Goal: Task Accomplishment & Management: Manage account settings

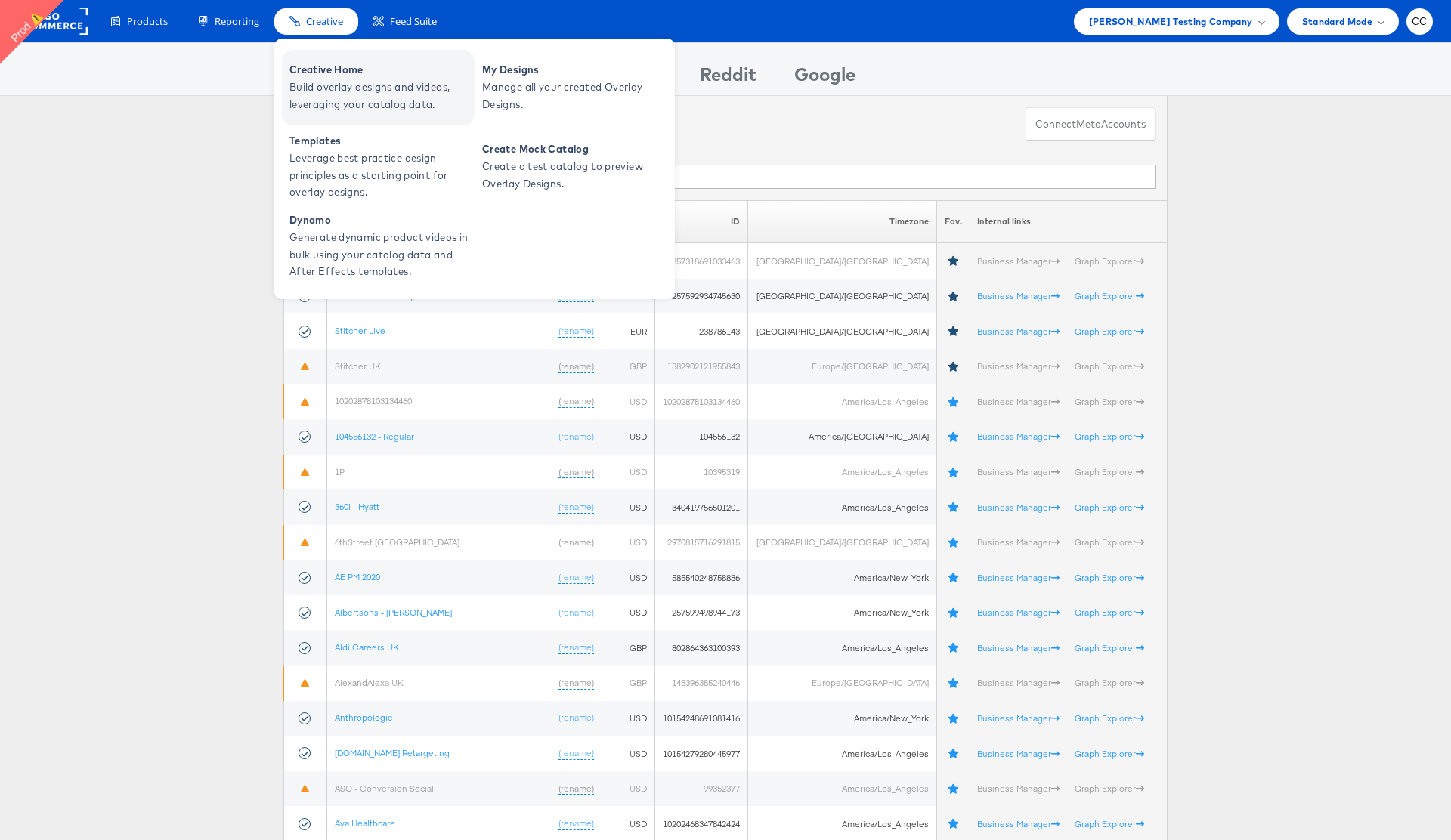
click at [372, 81] on span "Build overlay designs and videos, leveraging your catalog data." at bounding box center [379, 96] width 181 height 35
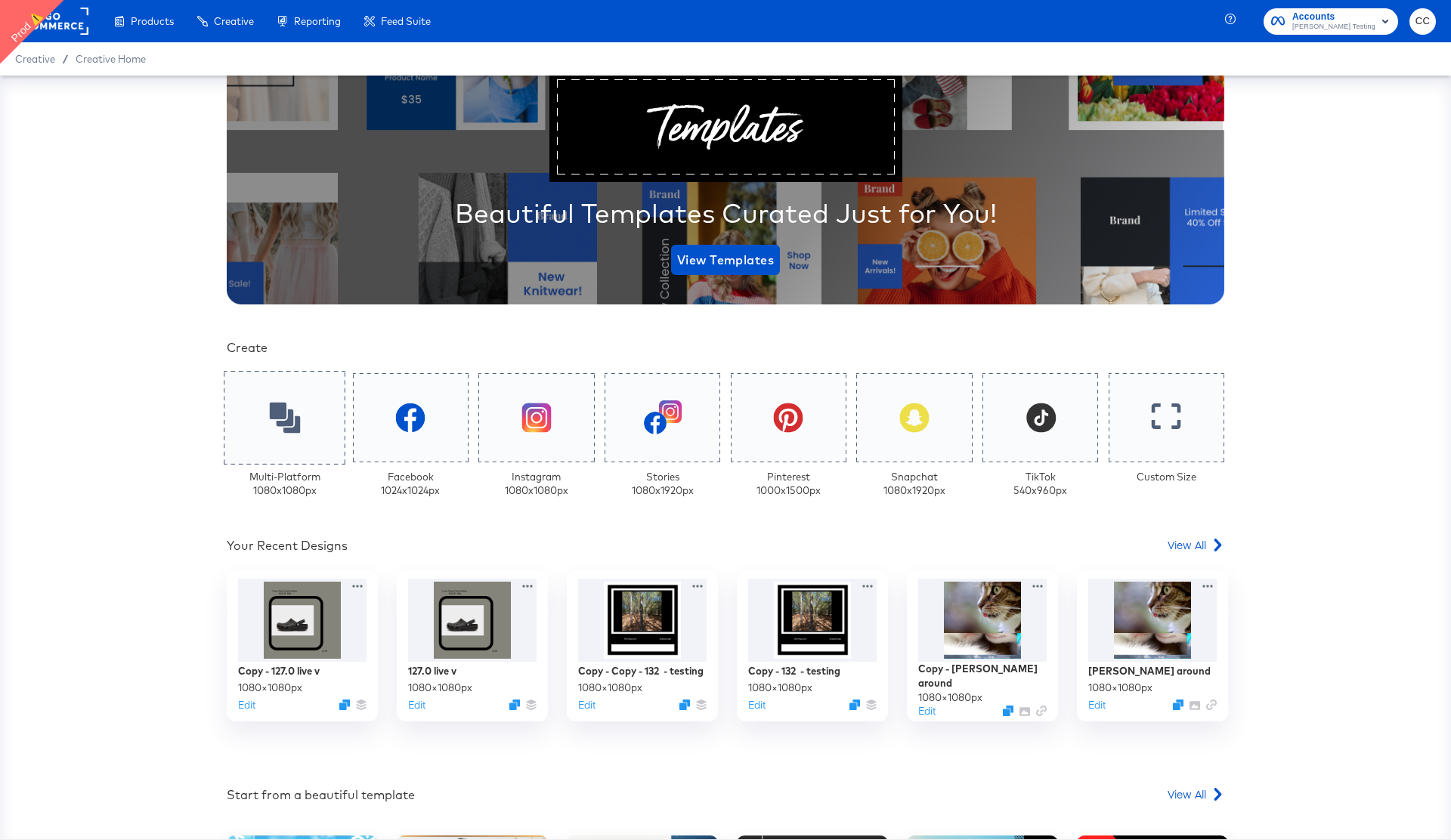
scroll to position [128, 0]
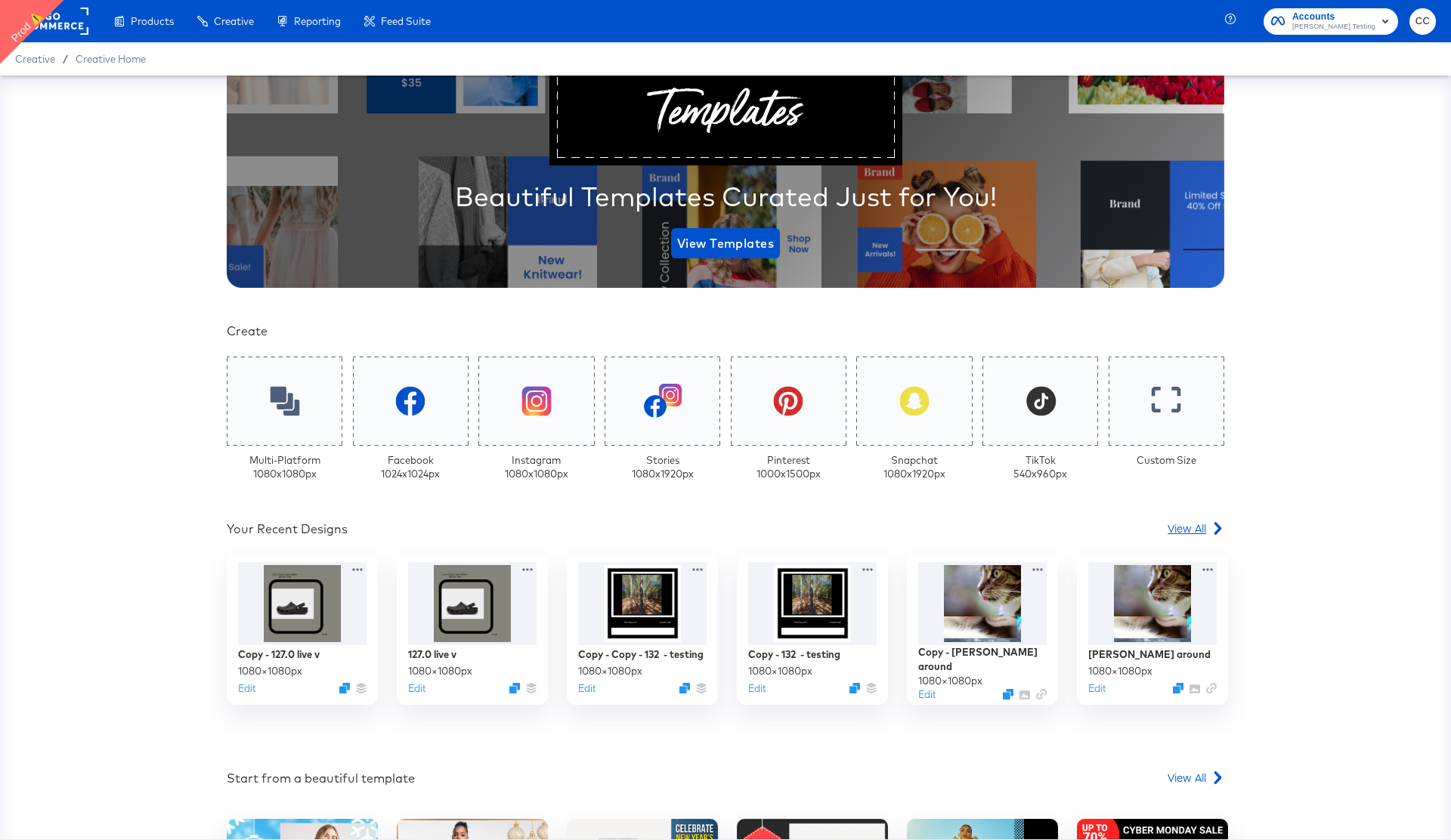
click at [1195, 528] on span "View All" at bounding box center [1186, 528] width 39 height 15
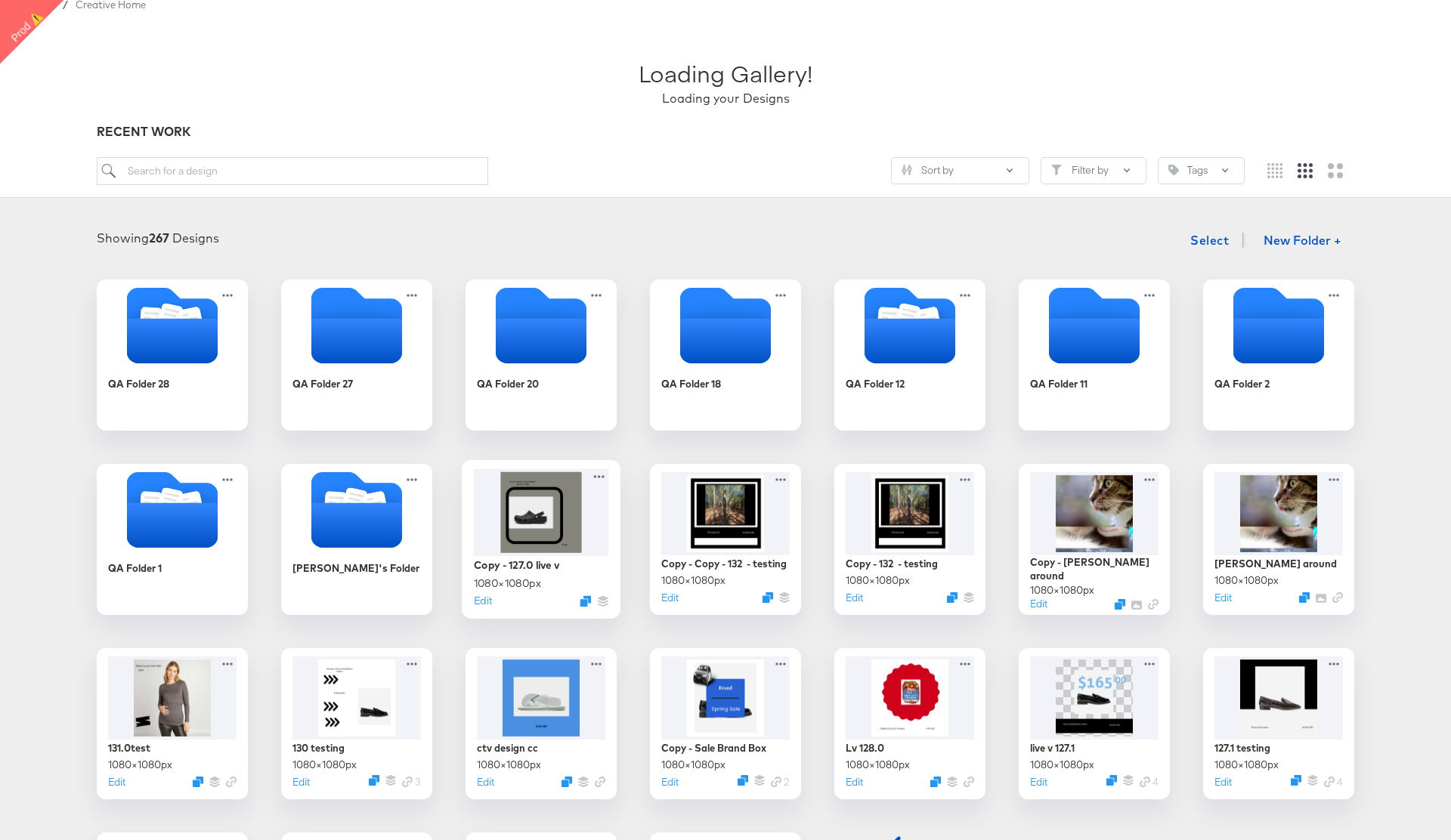
scroll to position [67, 0]
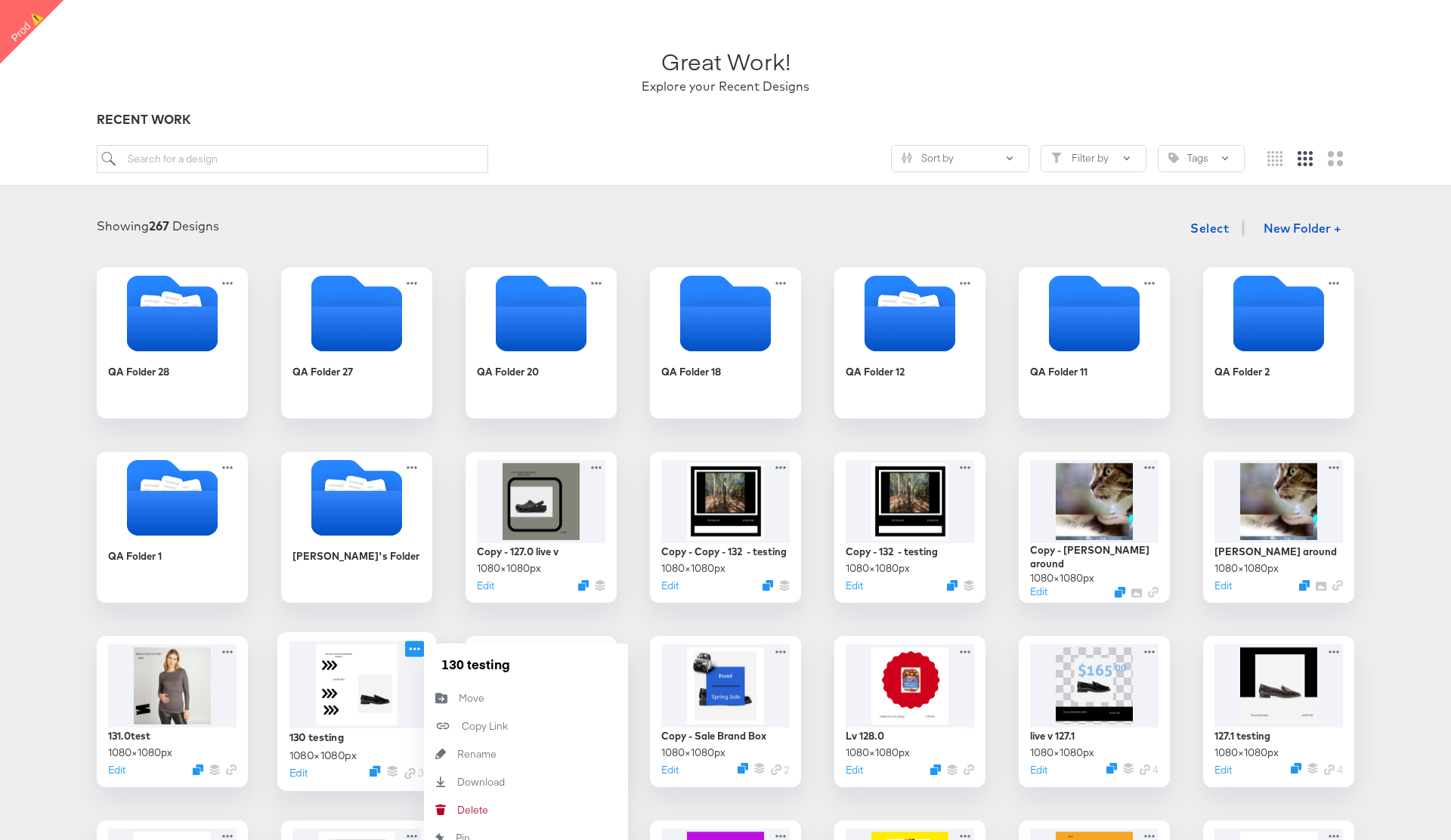
click at [417, 651] on icon at bounding box center [414, 648] width 19 height 16
click at [457, 810] on div "[PERSON_NAME]" at bounding box center [457, 810] width 0 height 0
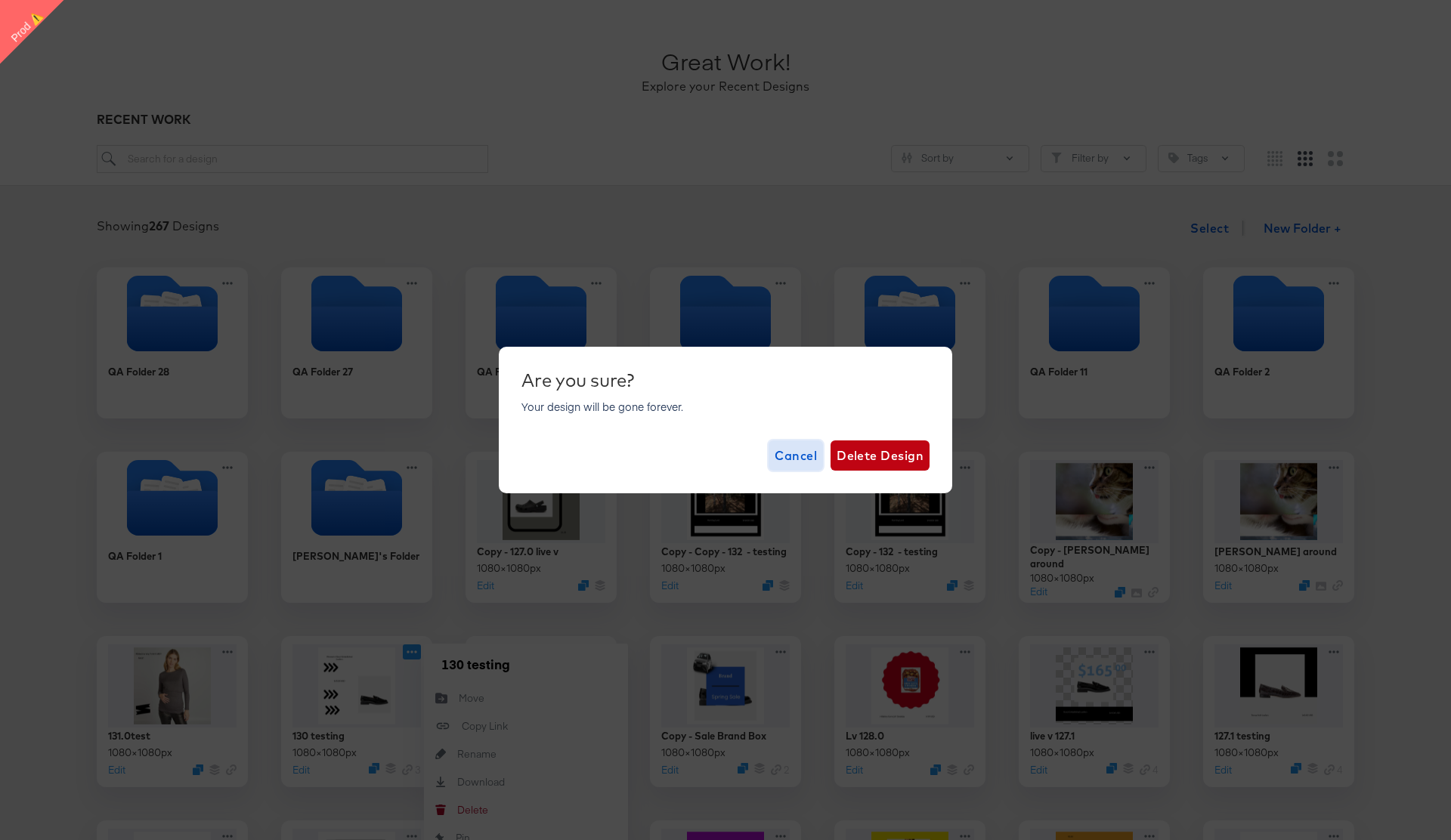
click at [792, 461] on span "Cancel" at bounding box center [795, 455] width 42 height 21
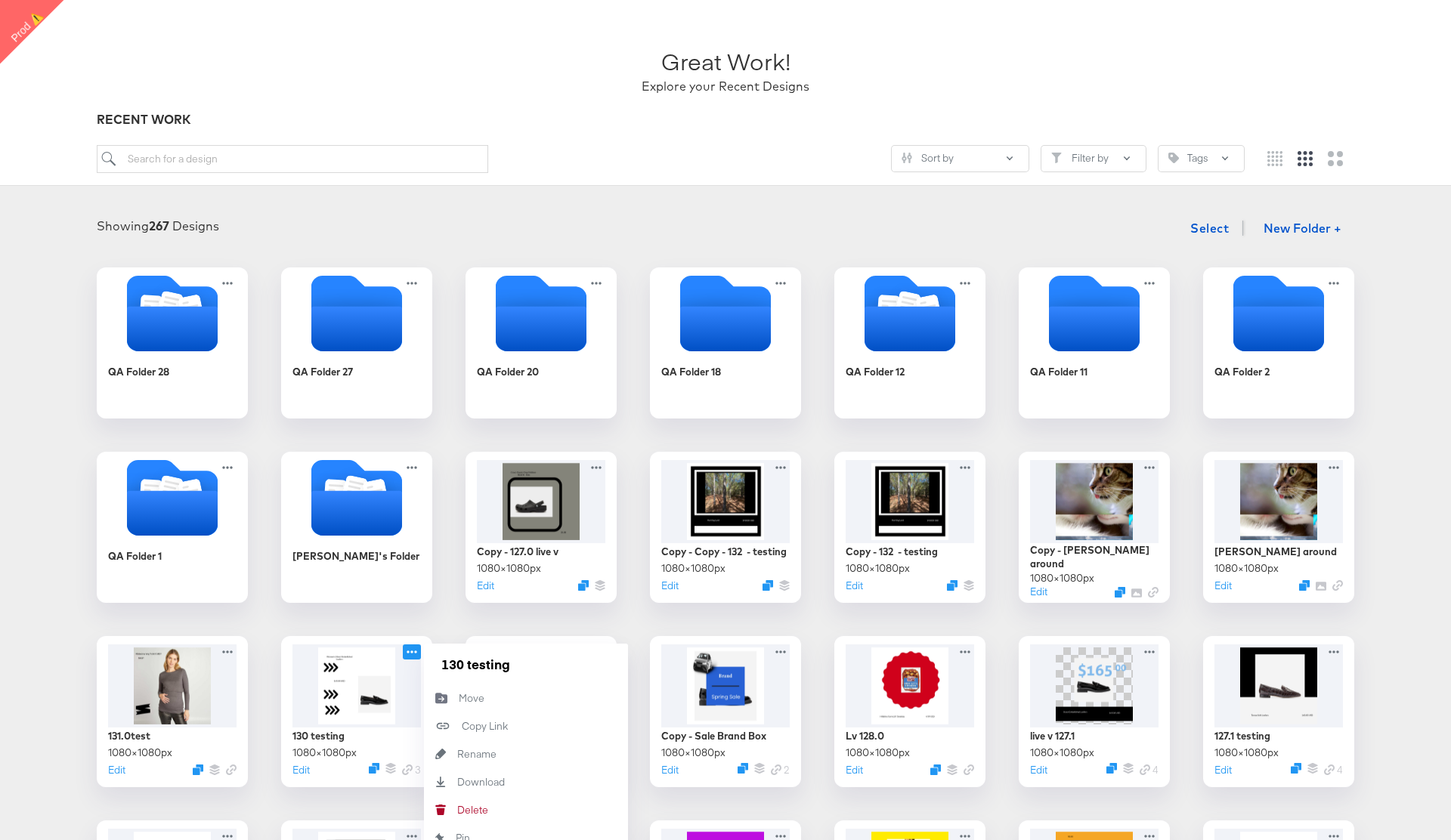
scroll to position [80, 0]
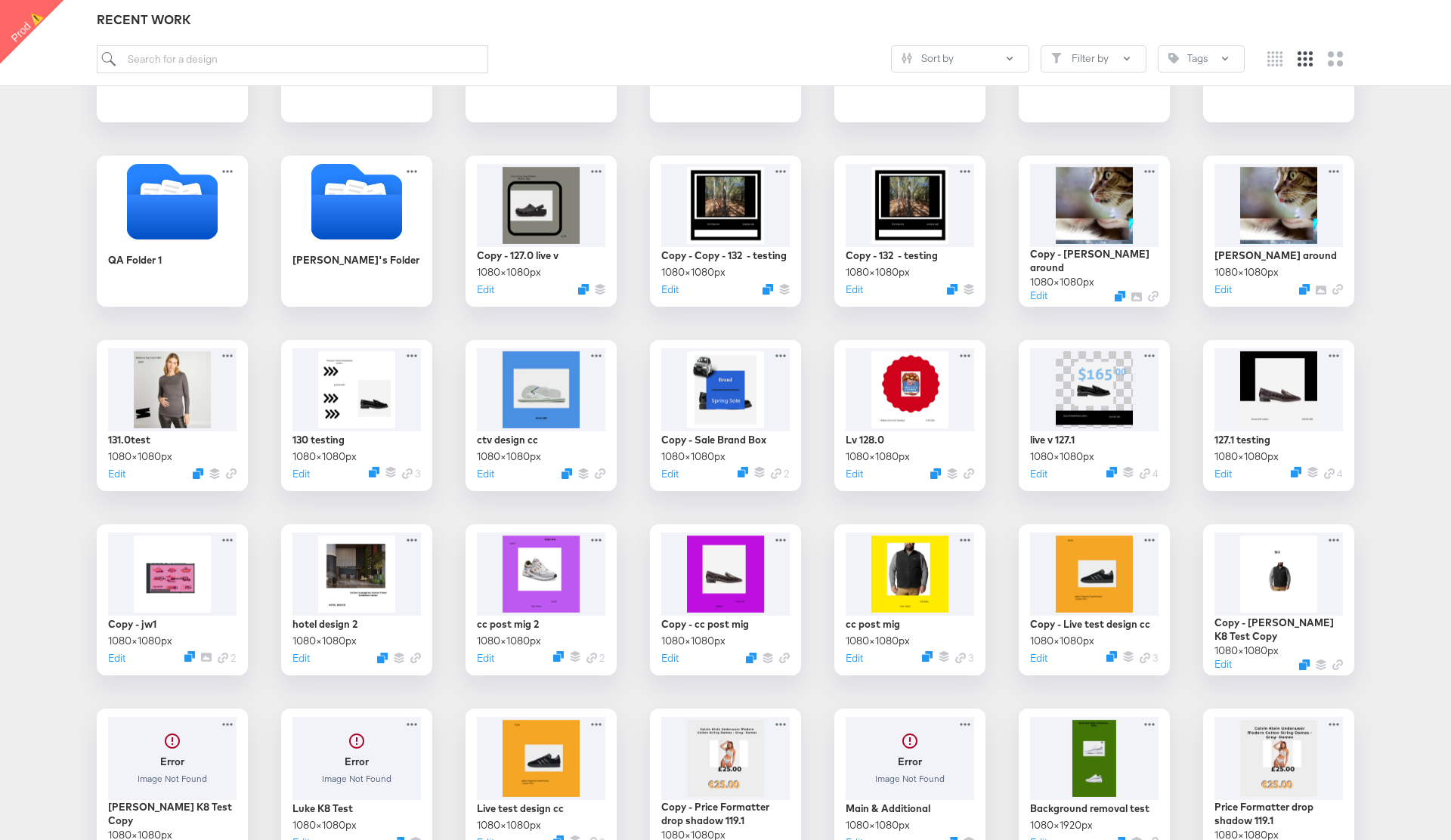
scroll to position [367, 0]
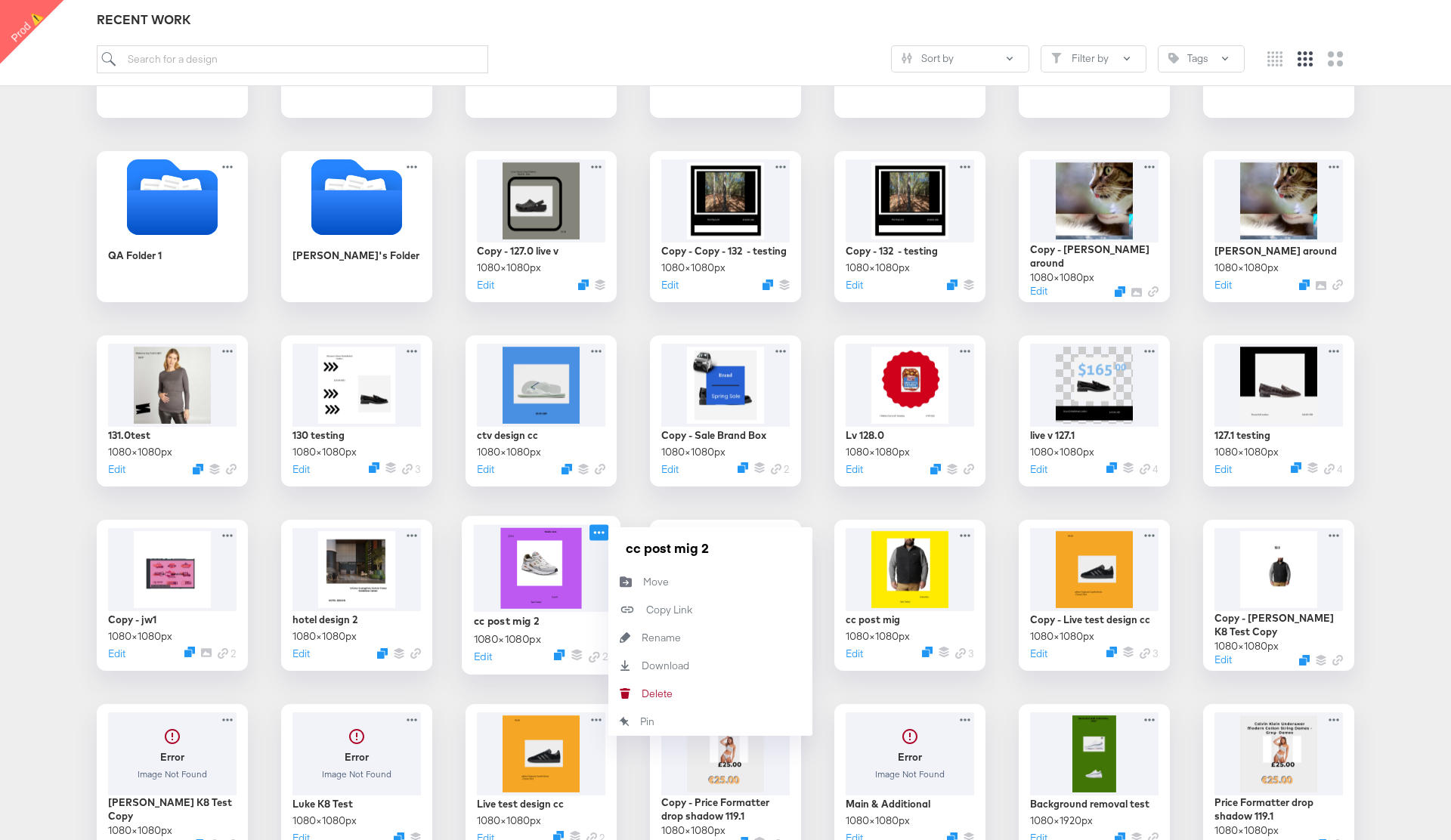
click at [599, 534] on icon at bounding box center [599, 532] width 19 height 16
click at [641, 693] on div "[PERSON_NAME]" at bounding box center [641, 693] width 0 height 0
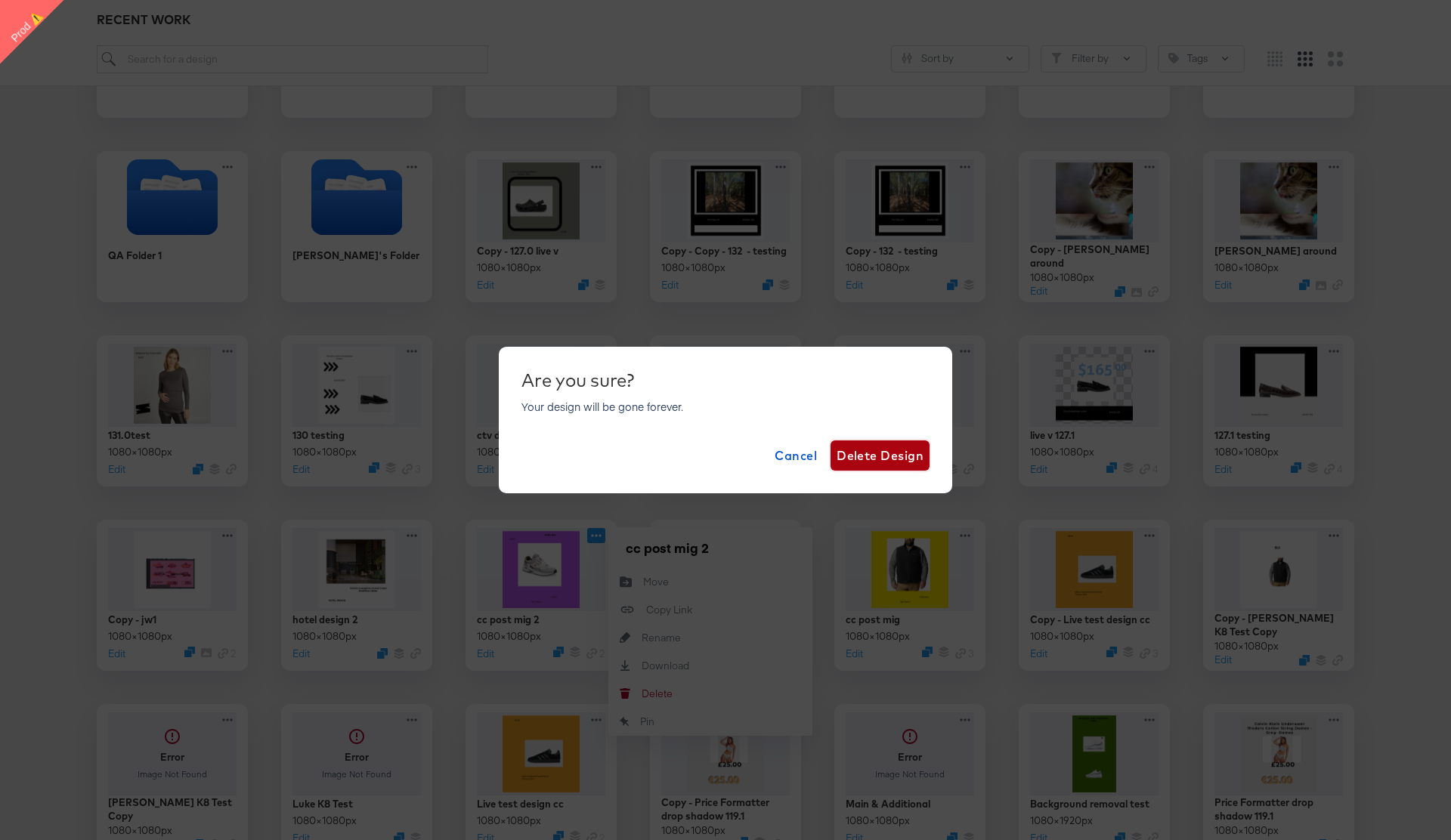
click at [880, 460] on span "Delete Design" at bounding box center [879, 455] width 87 height 21
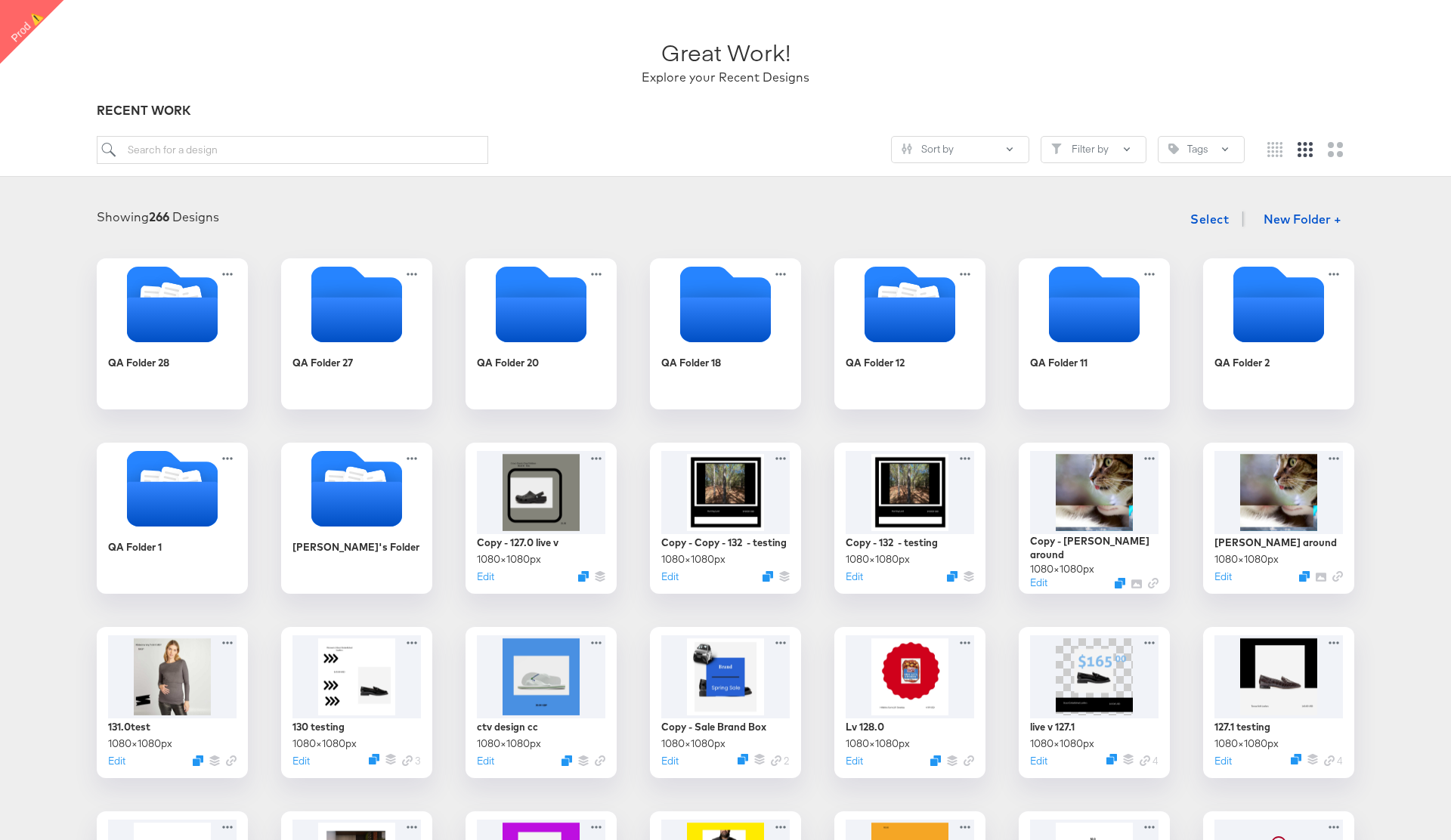
scroll to position [0, 0]
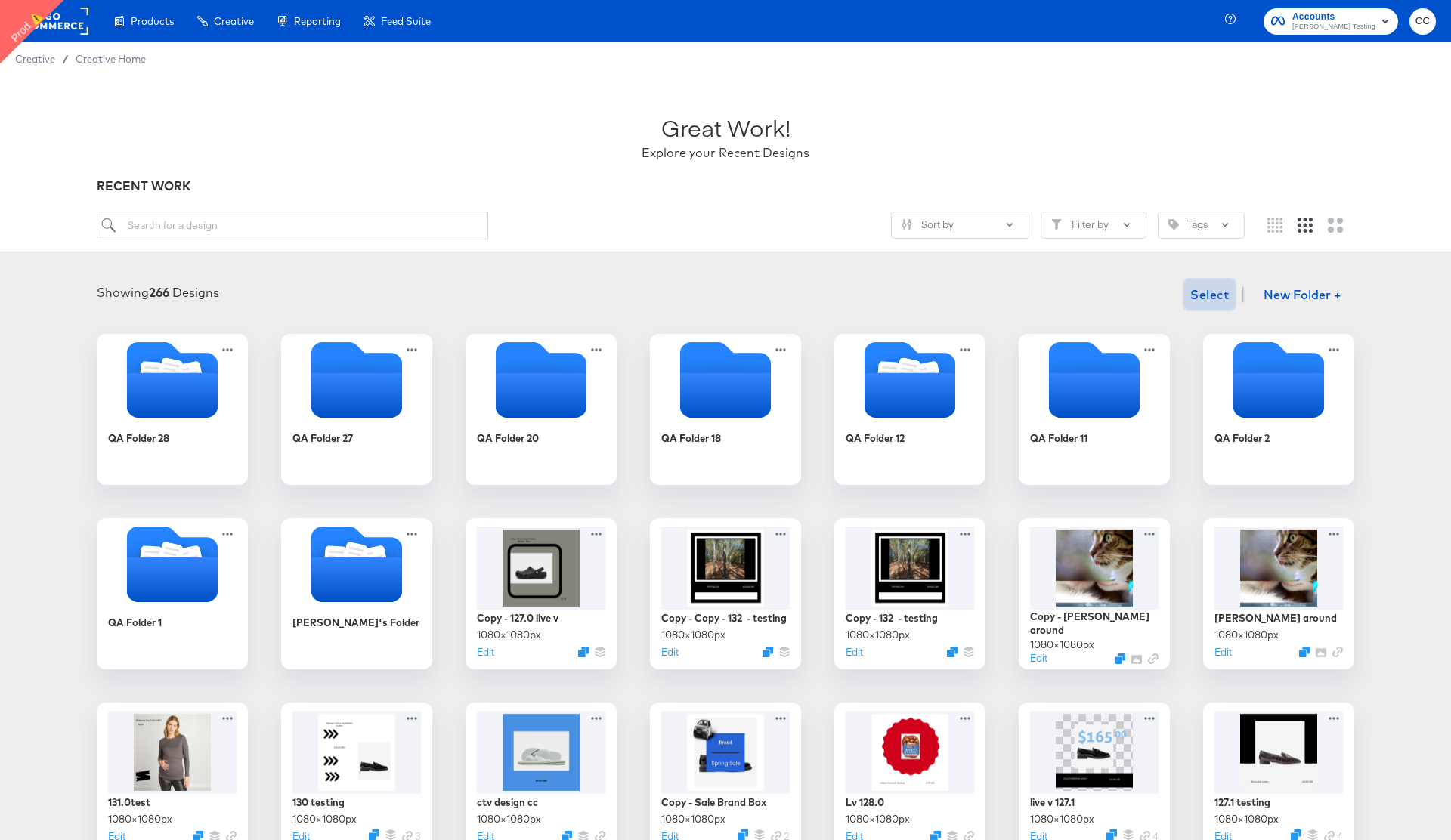
click at [1208, 296] on span "Select" at bounding box center [1209, 294] width 39 height 21
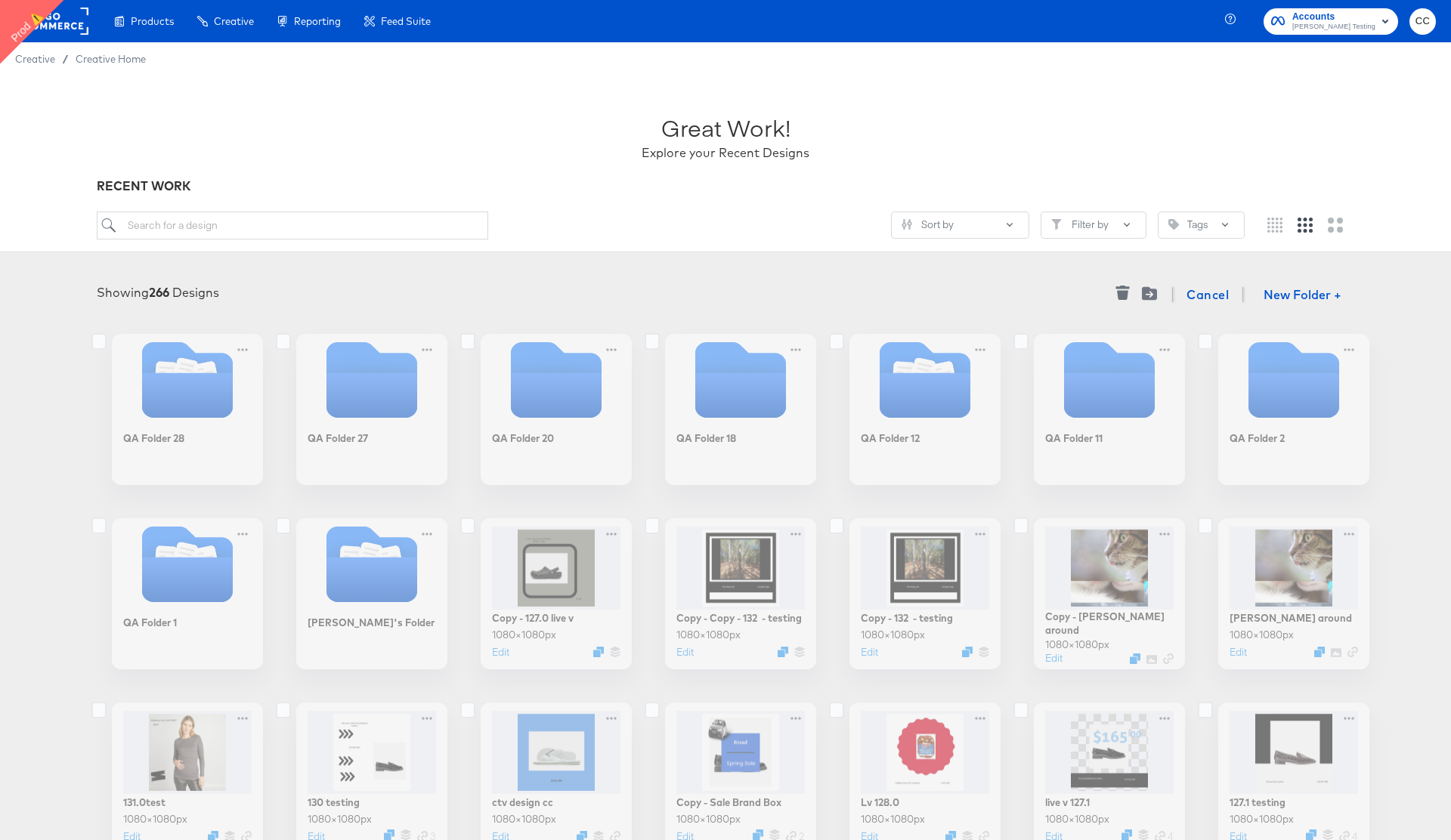
click at [1117, 567] on div "Copy - [PERSON_NAME] around [DATE] × 1080 px Edit" at bounding box center [1094, 593] width 151 height 151
click at [1136, 585] on div "Copy - [PERSON_NAME] around [DATE] × 1080 px Edit" at bounding box center [1094, 593] width 151 height 151
click at [1207, 523] on icon at bounding box center [1206, 525] width 15 height 16
click at [0, 0] on input "checkbox" at bounding box center [0, 0] width 0 height 0
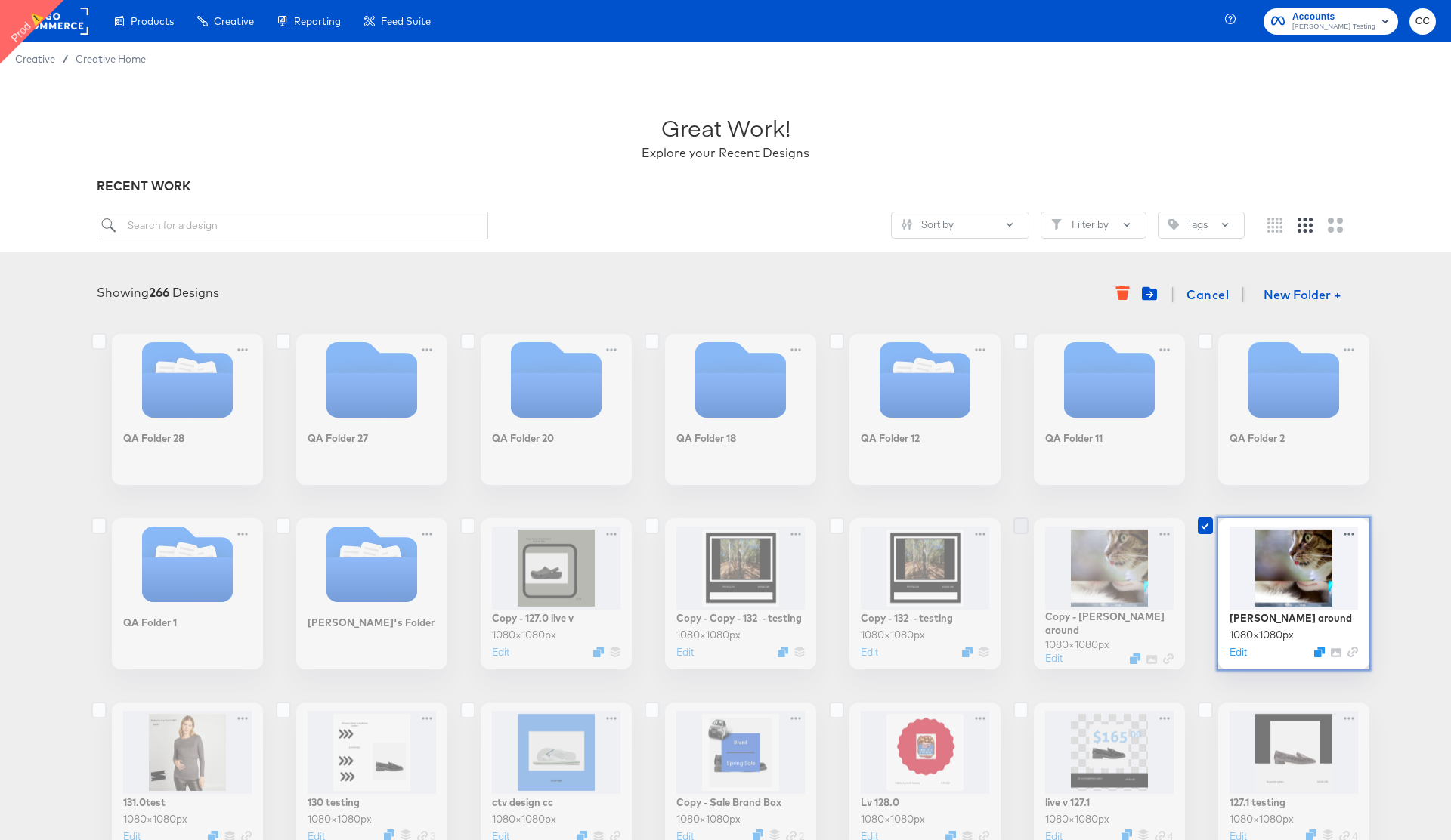
click at [1023, 526] on icon at bounding box center [1021, 525] width 15 height 16
click at [0, 0] on input "checkbox" at bounding box center [0, 0] width 0 height 0
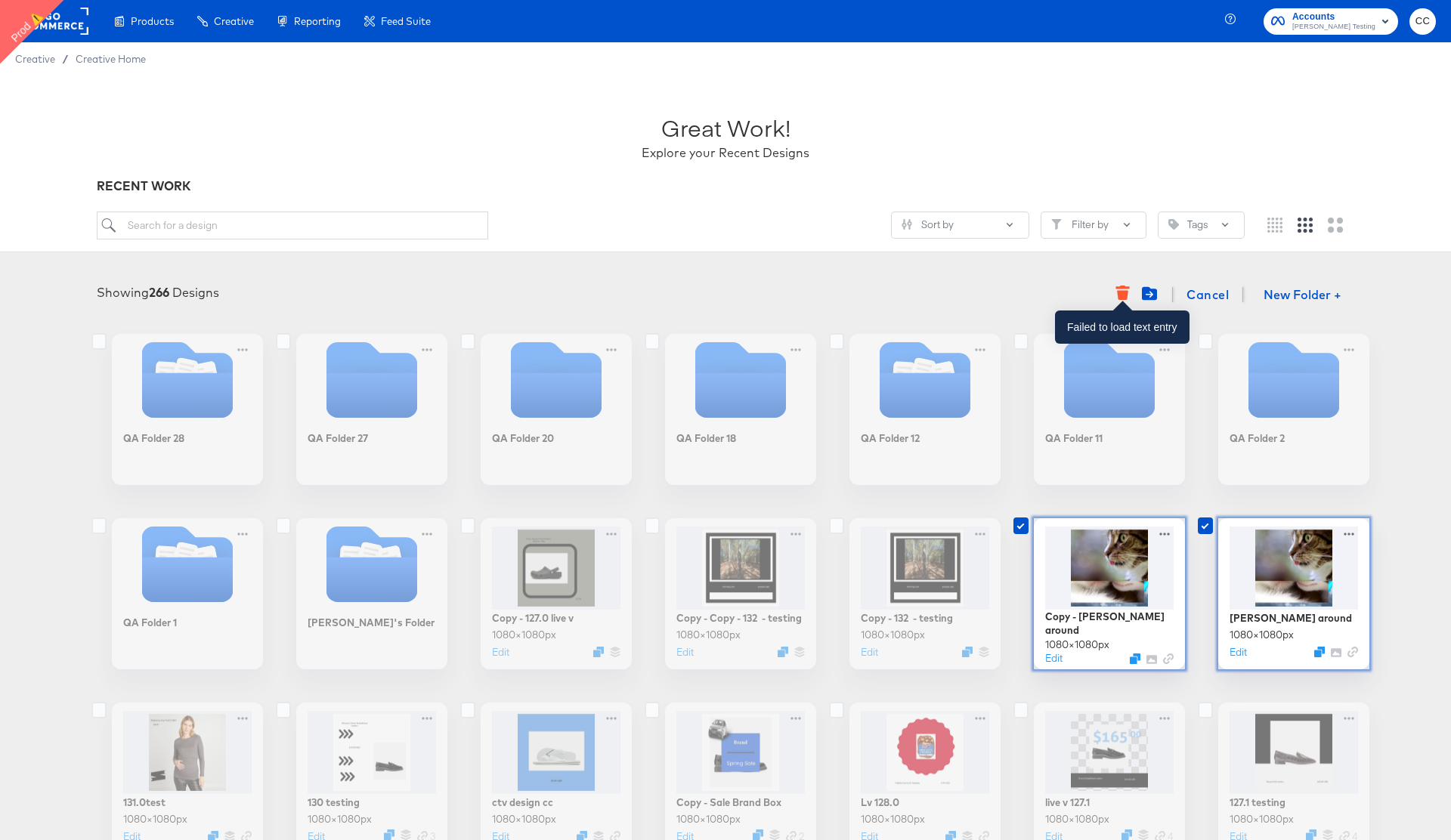
click at [1119, 293] on icon "button" at bounding box center [1122, 295] width 11 height 9
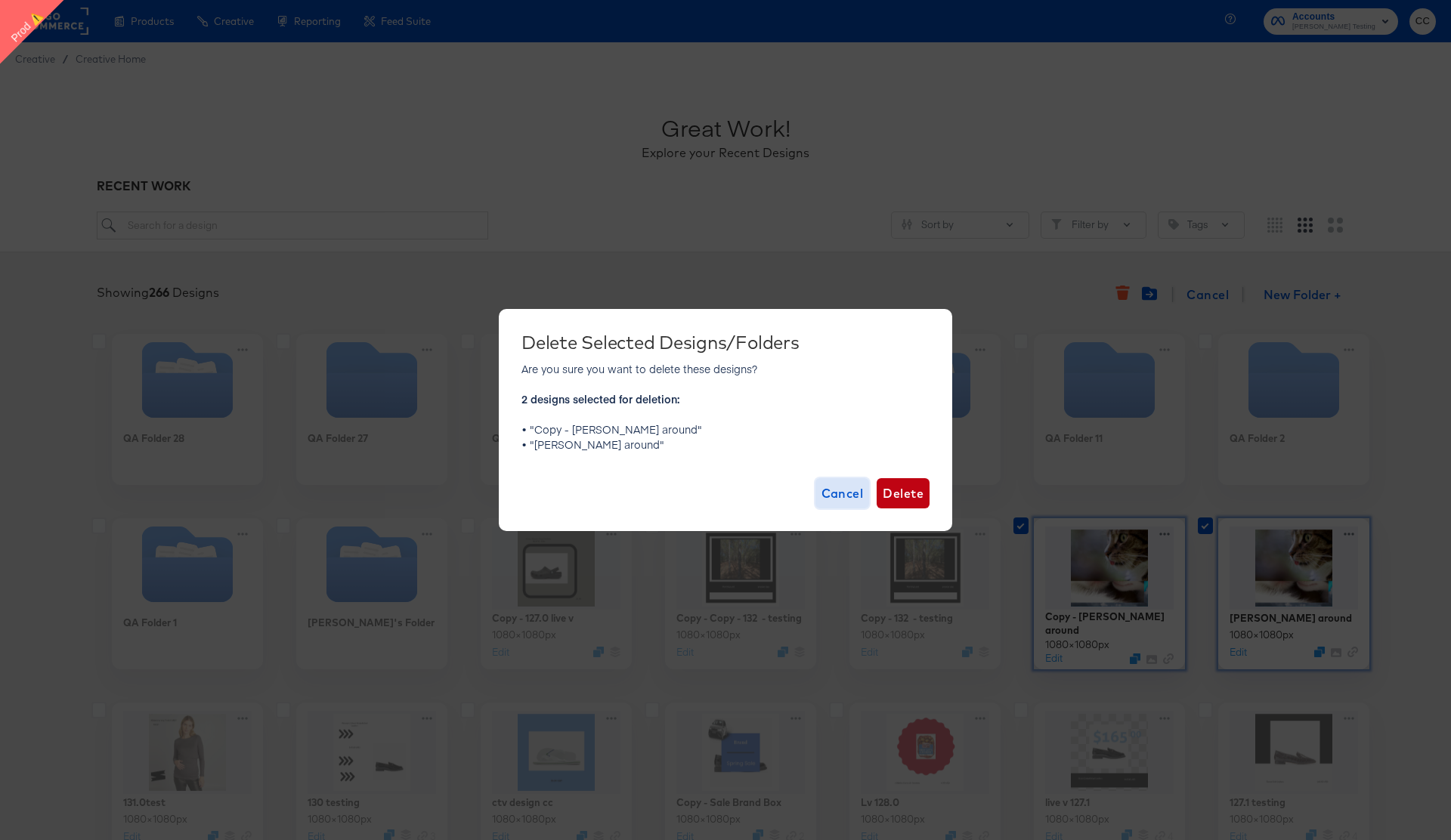
click at [843, 492] on span "Cancel" at bounding box center [842, 493] width 42 height 21
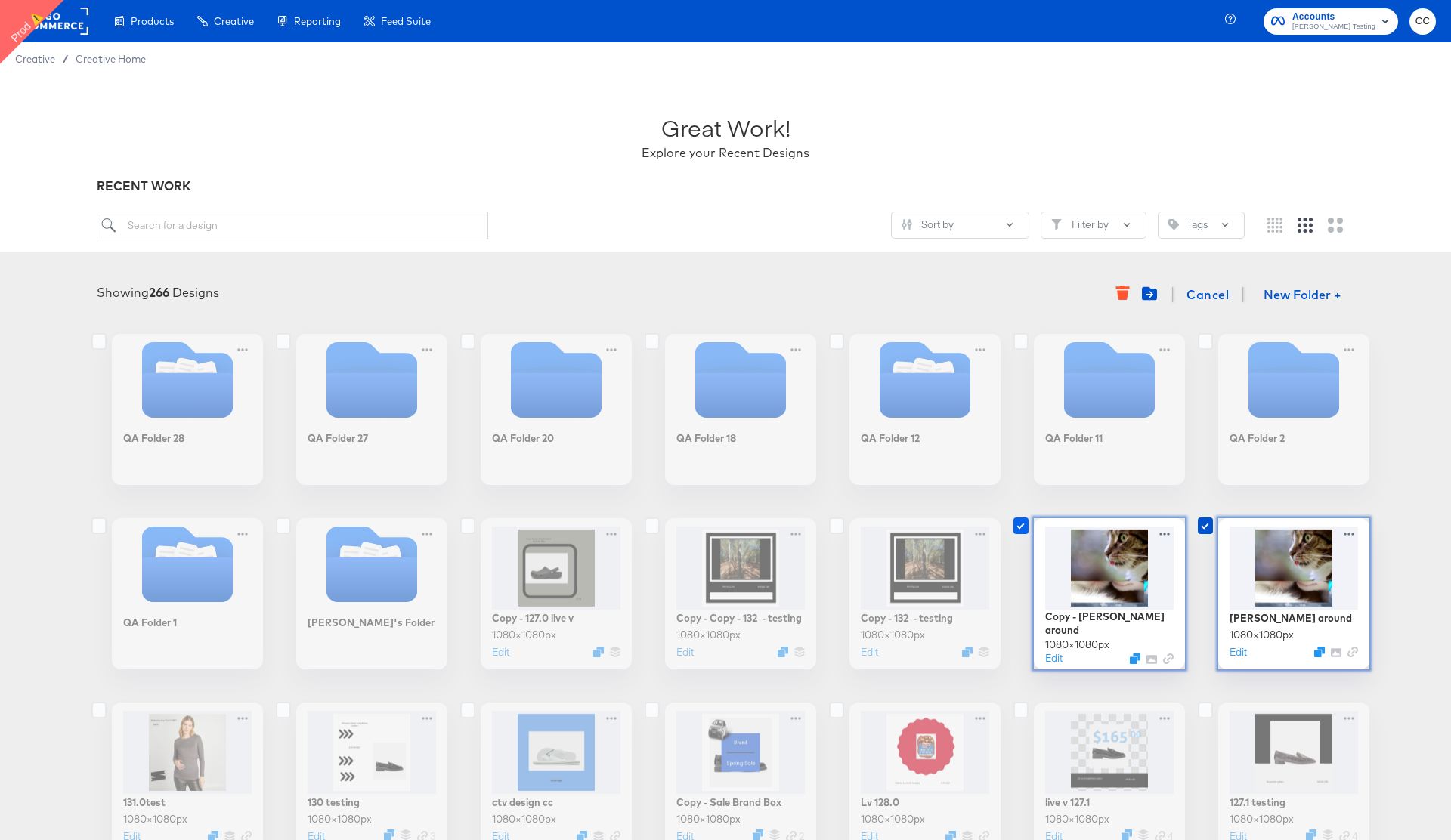
click at [1027, 531] on icon at bounding box center [1021, 525] width 15 height 16
click at [0, 0] on input "checkbox" at bounding box center [0, 0] width 0 height 0
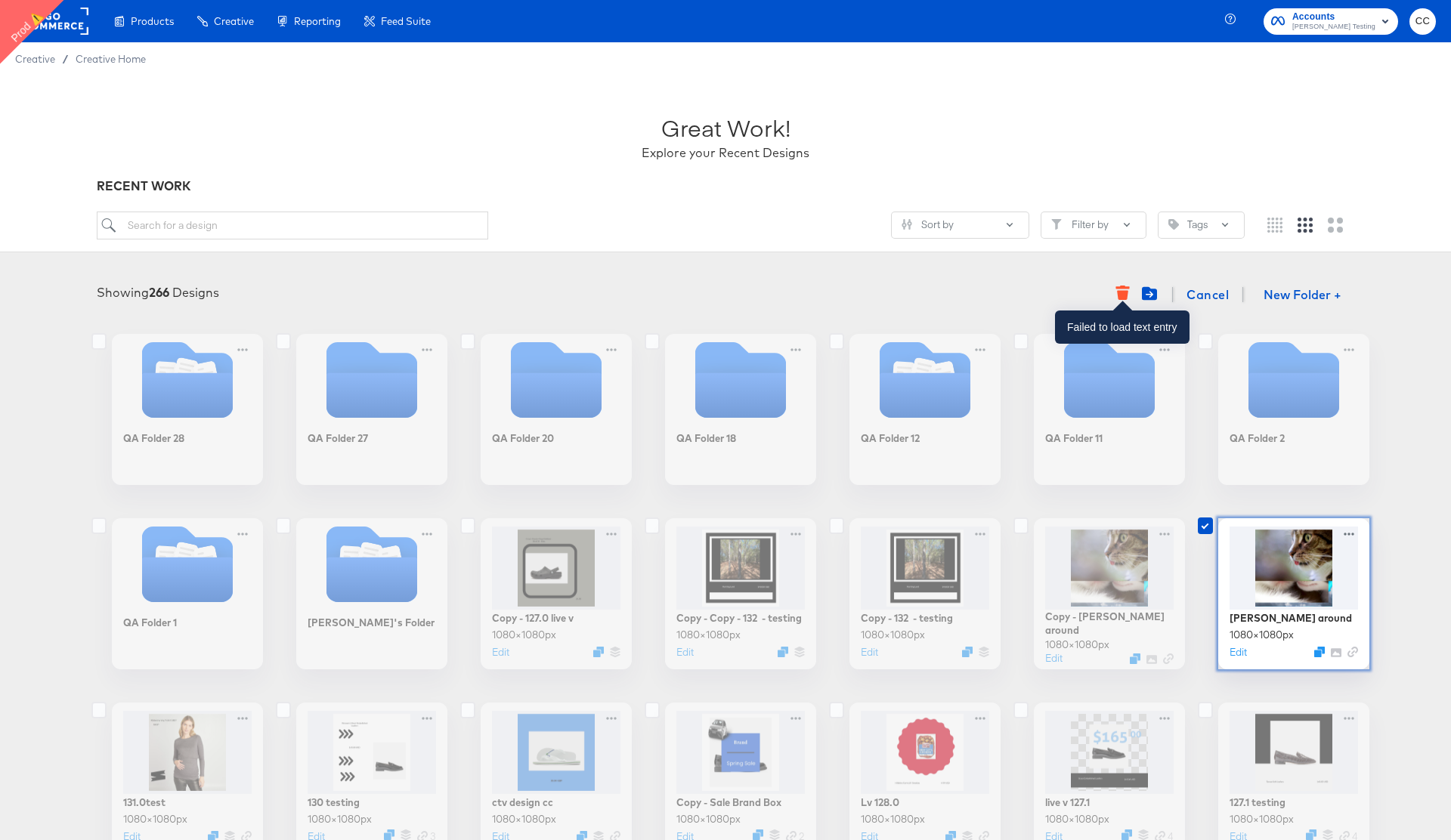
click at [1125, 296] on icon "button" at bounding box center [1122, 295] width 11 height 9
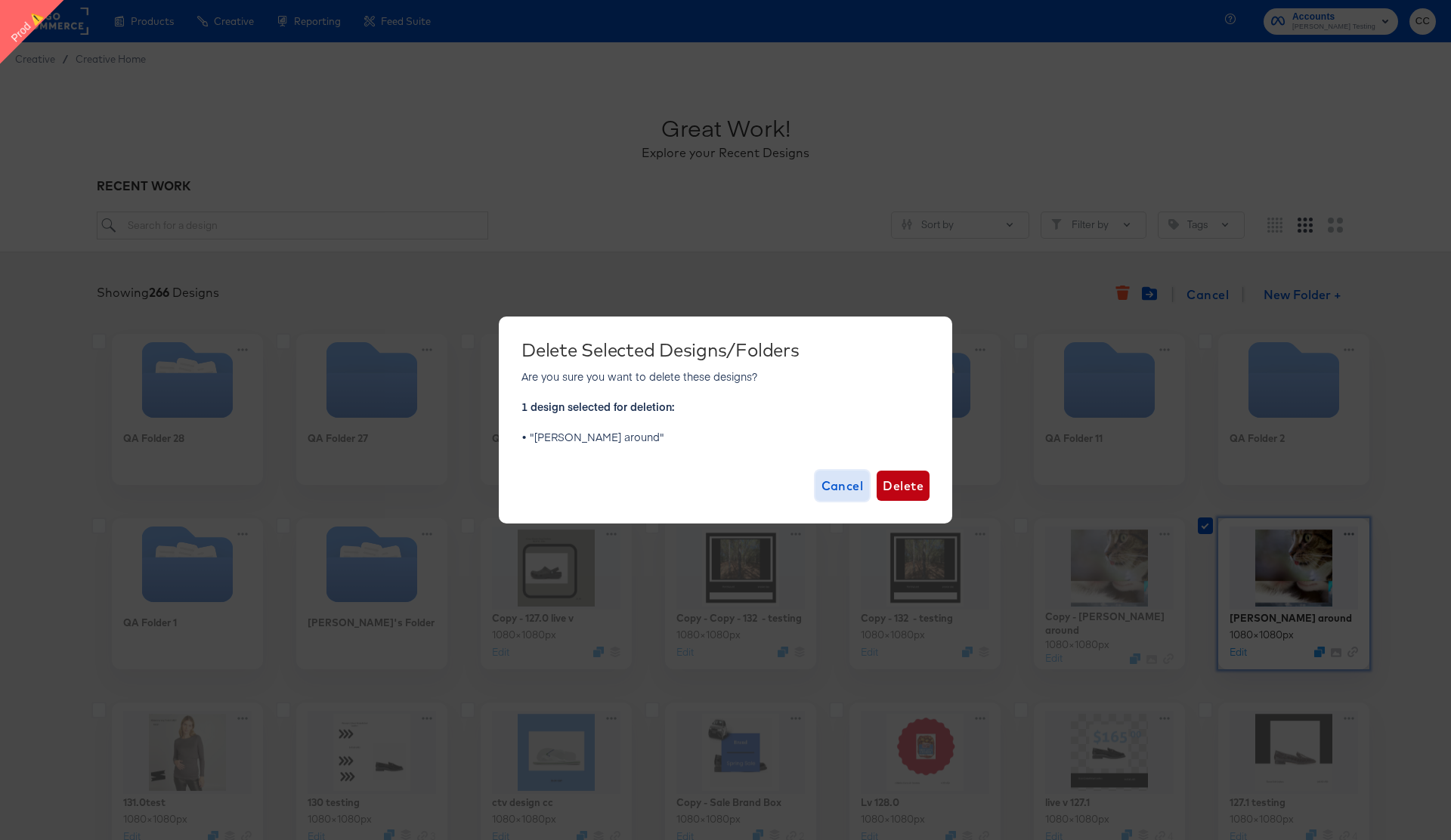
click at [826, 491] on span "Cancel" at bounding box center [842, 485] width 42 height 21
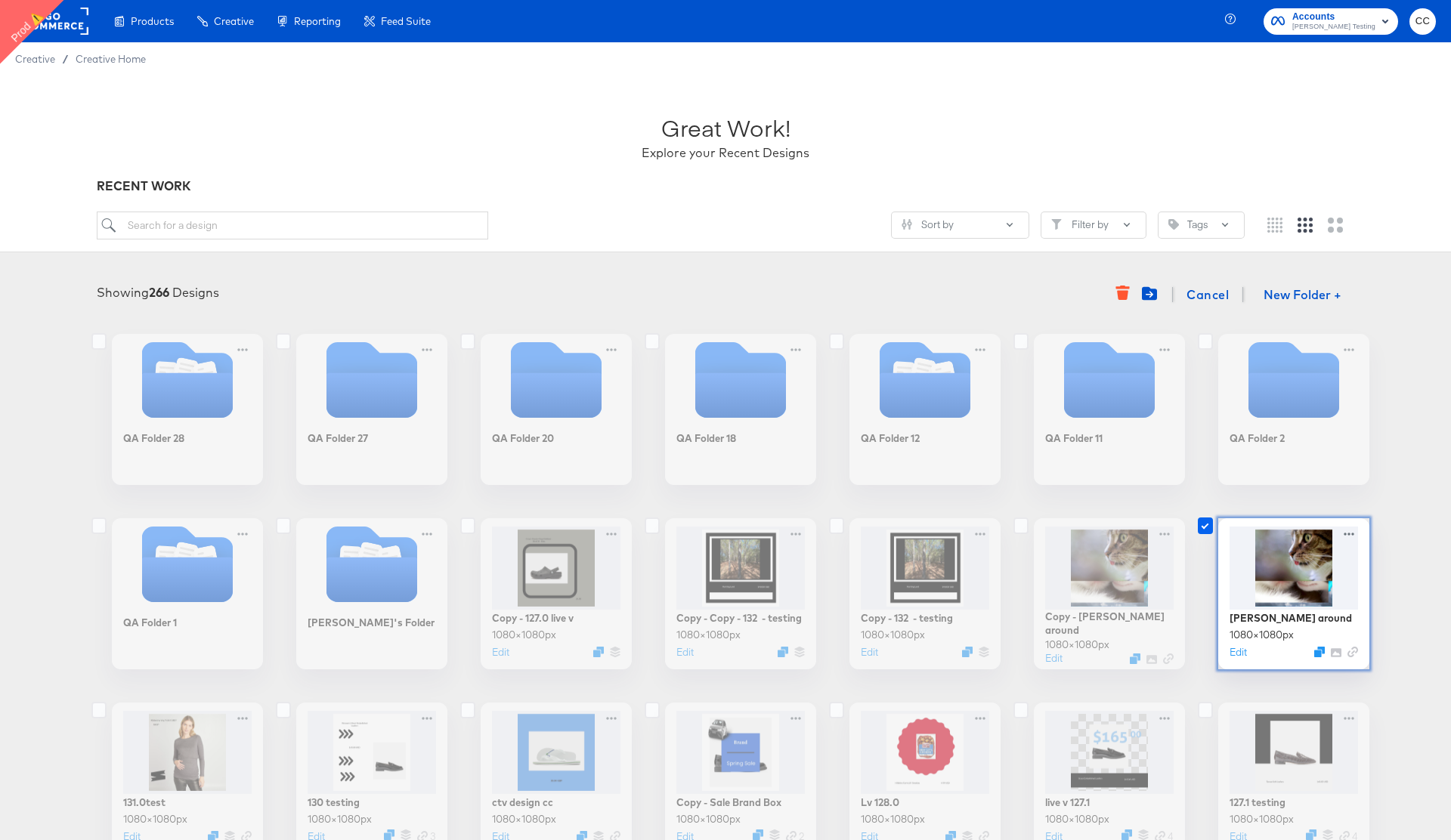
click at [1205, 525] on icon at bounding box center [1206, 525] width 15 height 16
click at [0, 0] on input "checkbox" at bounding box center [0, 0] width 0 height 0
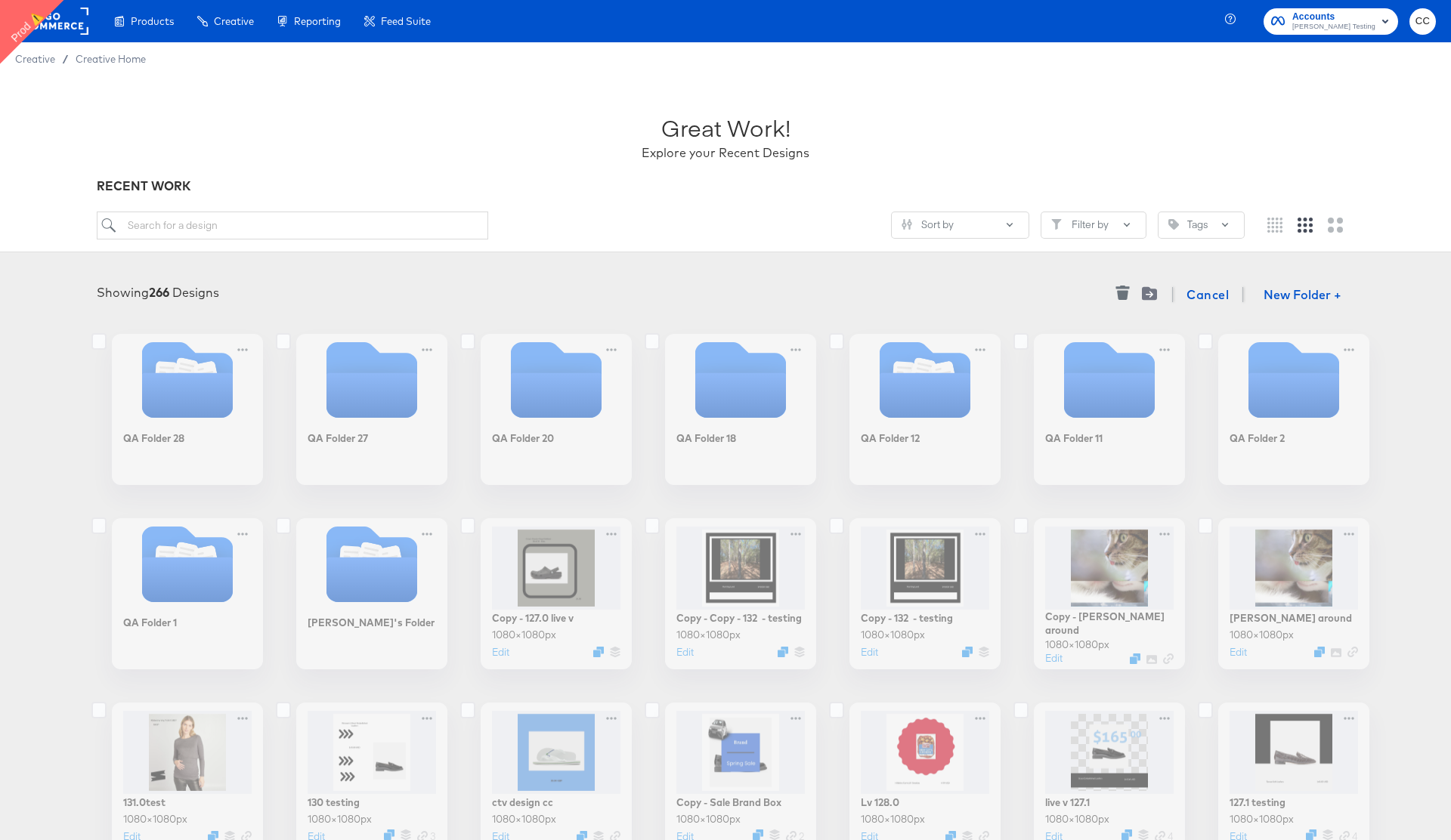
click at [480, 181] on div "RECENT WORK" at bounding box center [726, 186] width 1257 height 17
